Goal: Transaction & Acquisition: Purchase product/service

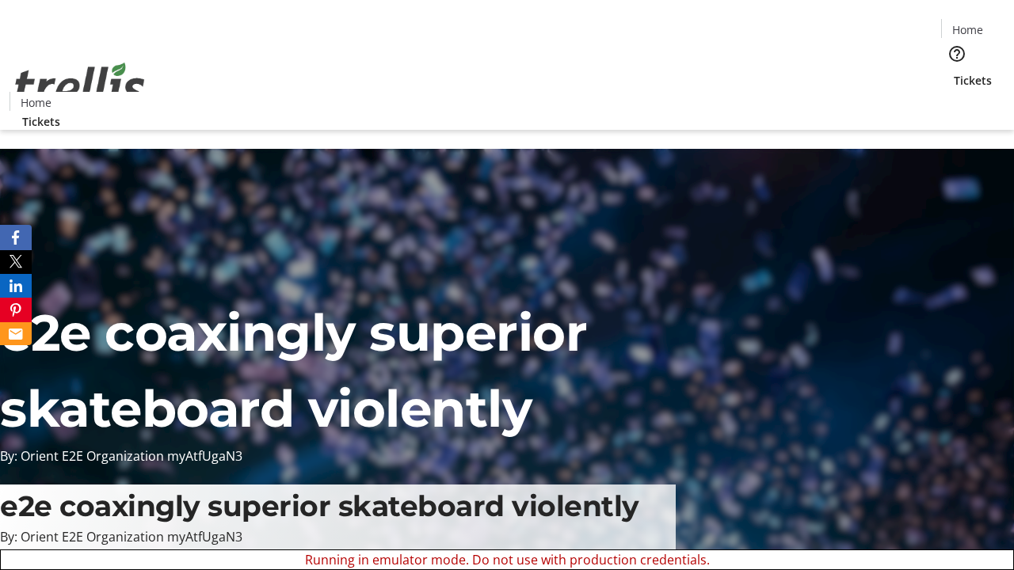
click at [954, 72] on span "Tickets" at bounding box center [973, 80] width 38 height 17
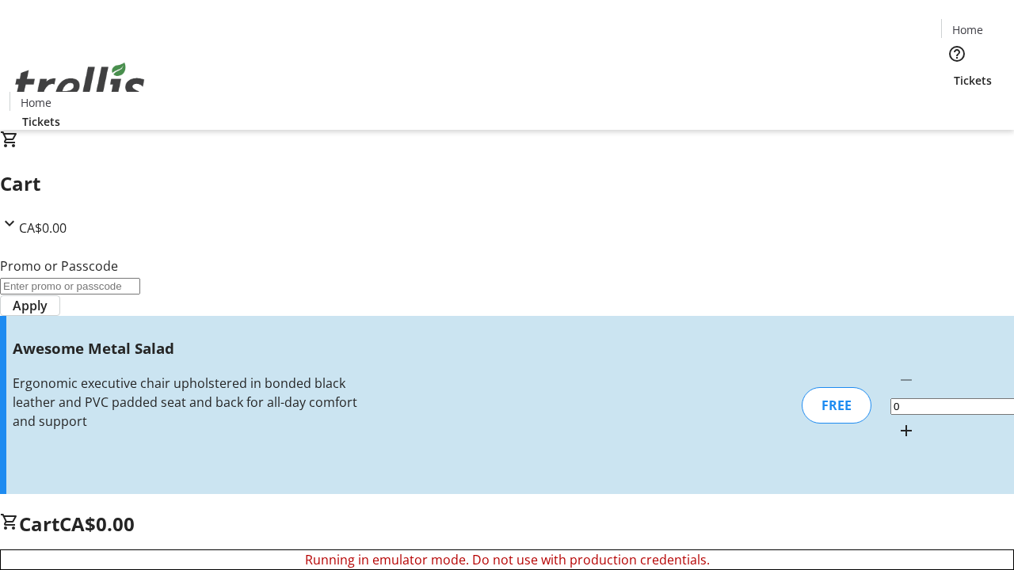
click at [897, 421] on mat-icon "Increment by one" at bounding box center [906, 430] width 19 height 19
type input "1"
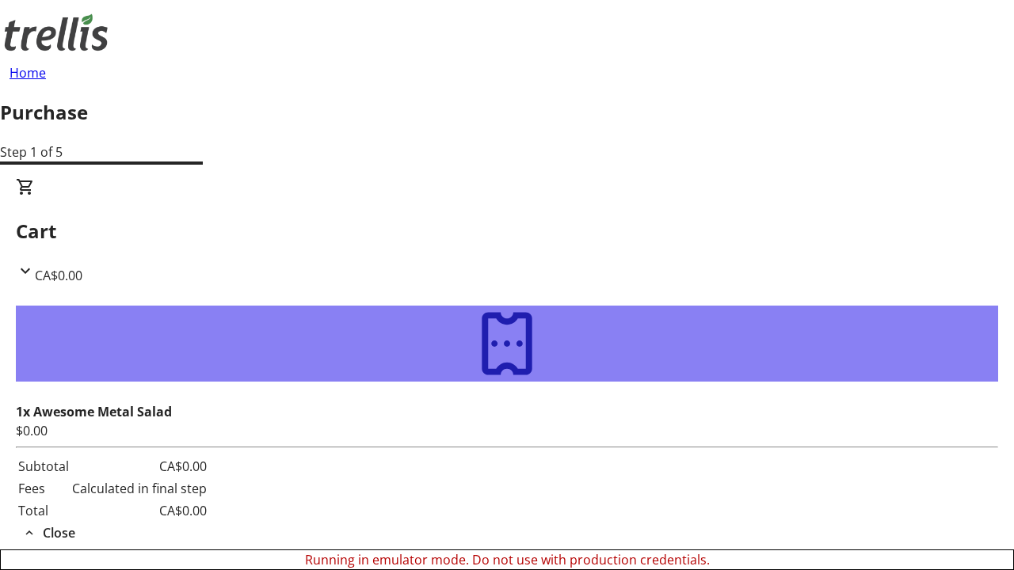
type input "[PERSON_NAME][EMAIL_ADDRESS][DOMAIN_NAME]"
type input "[PERSON_NAME]"
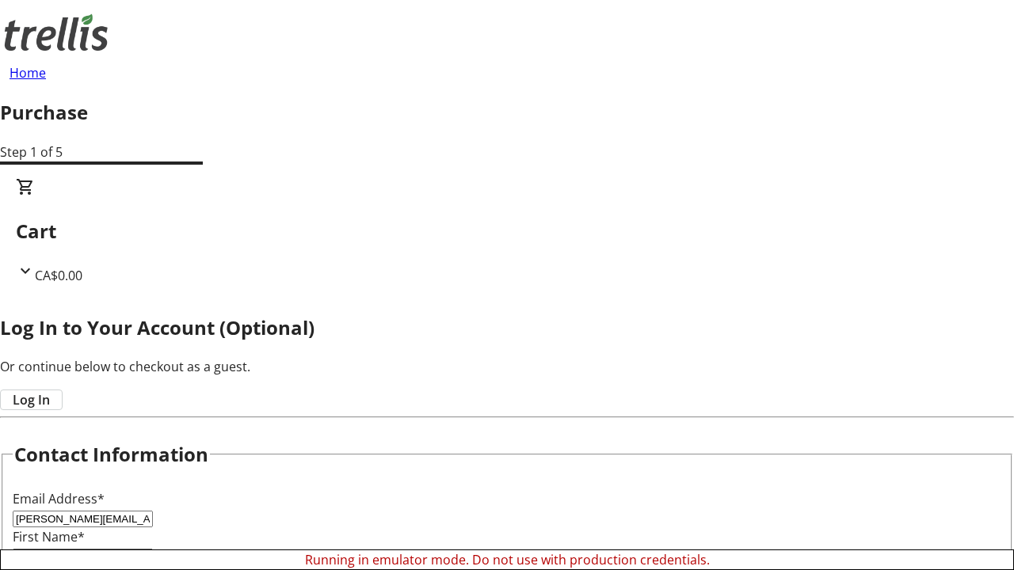
type input "[PERSON_NAME]"
